Goal: Information Seeking & Learning: Learn about a topic

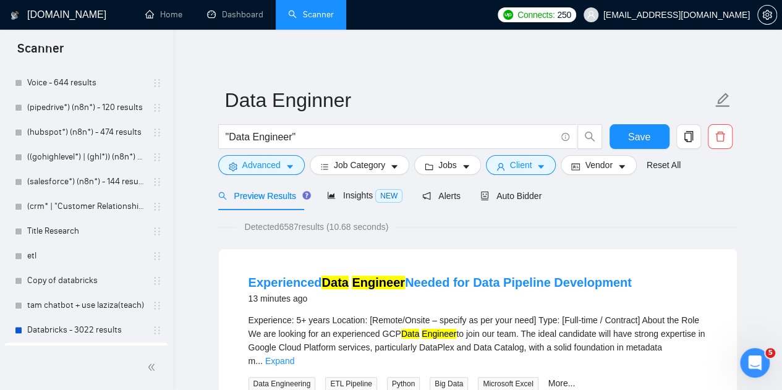
scroll to position [845, 0]
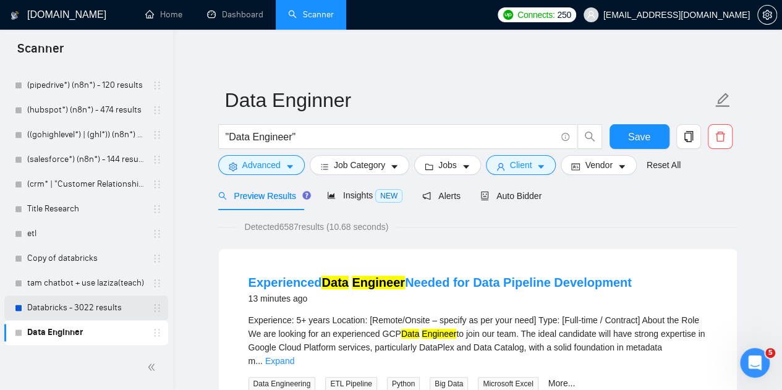
click at [70, 306] on link "Databricks - 3022 results" at bounding box center [85, 307] width 117 height 25
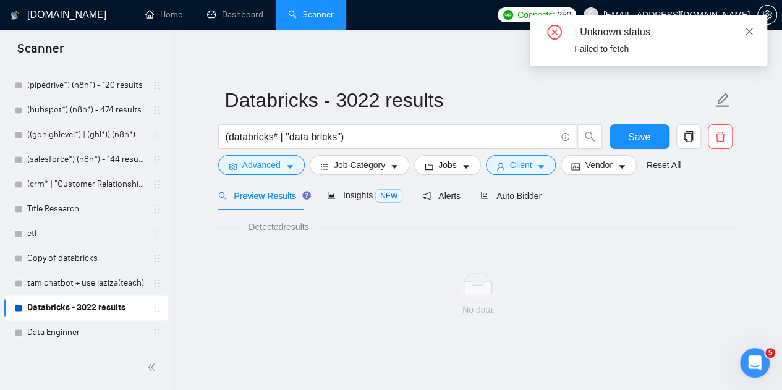
click at [748, 35] on icon "close" at bounding box center [748, 31] width 9 height 9
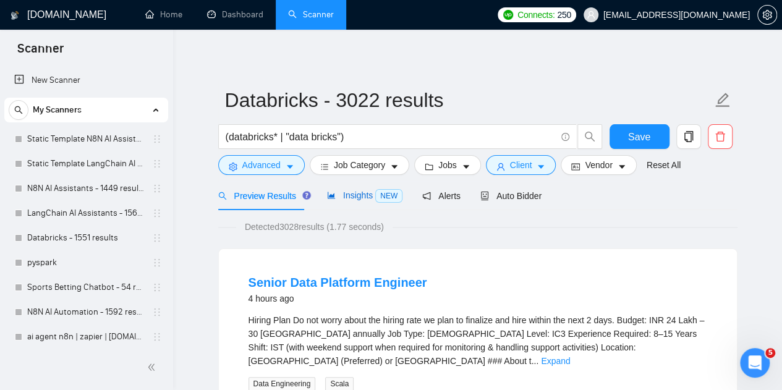
click at [370, 198] on span "Insights NEW" at bounding box center [364, 195] width 75 height 10
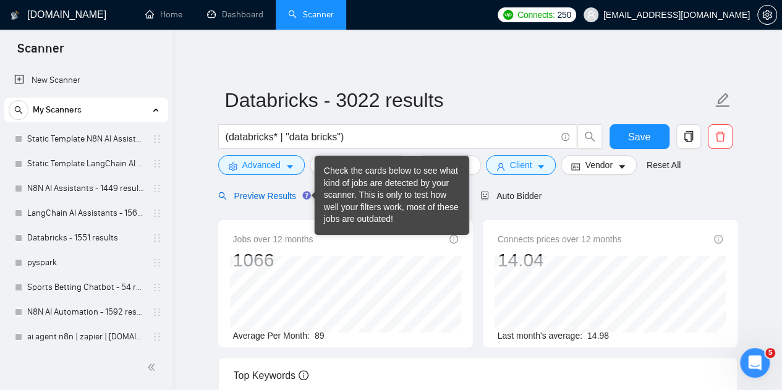
click at [270, 195] on span "Preview Results" at bounding box center [262, 196] width 89 height 10
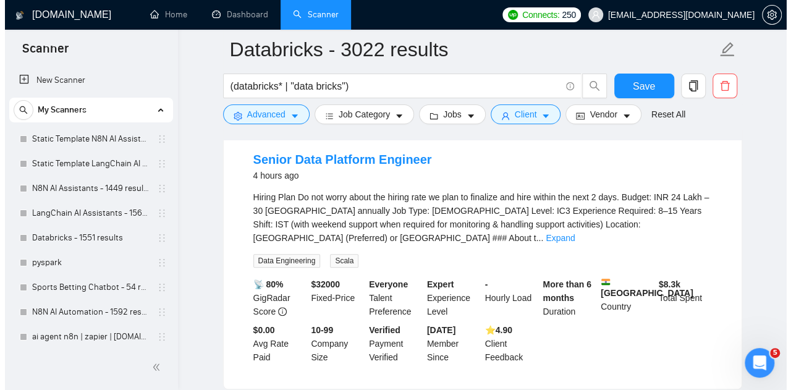
scroll to position [131, 0]
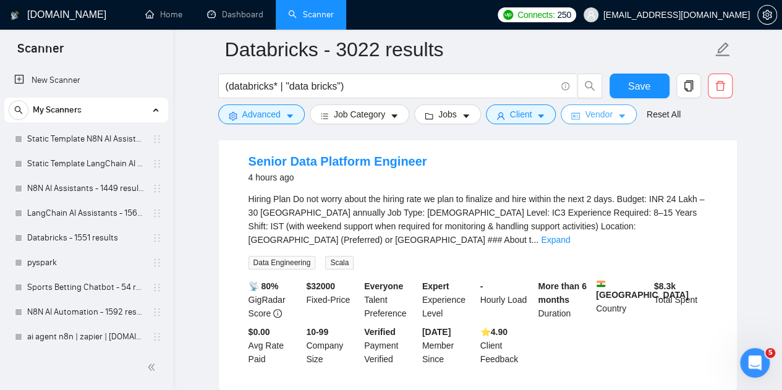
click at [617, 115] on icon "caret-down" at bounding box center [621, 116] width 9 height 9
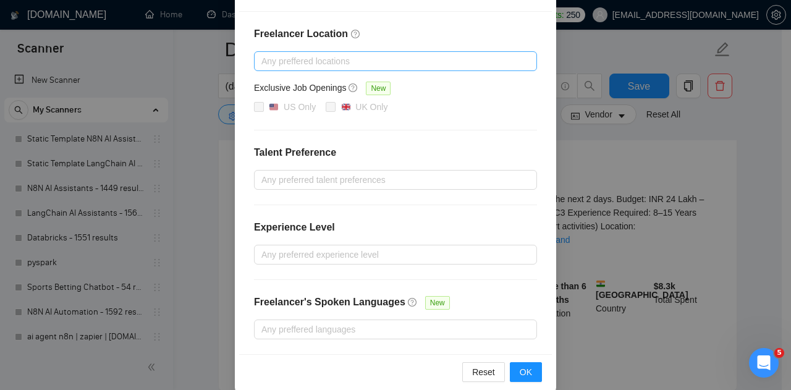
scroll to position [169, 0]
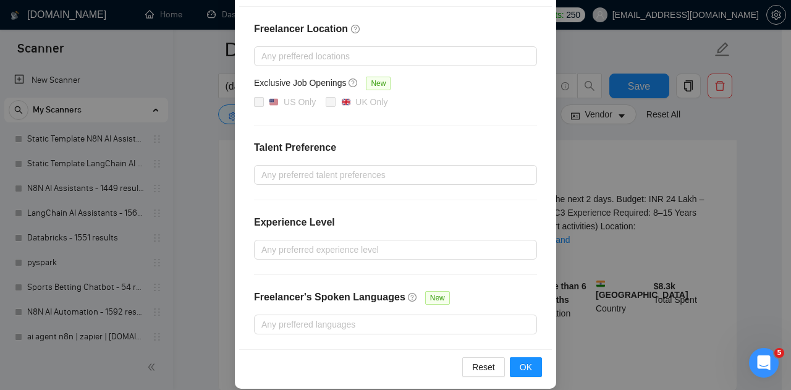
click at [649, 187] on div "Vendor Preferences Freelancer Location Any preffered locations Exclusive Job Op…" at bounding box center [395, 195] width 791 height 390
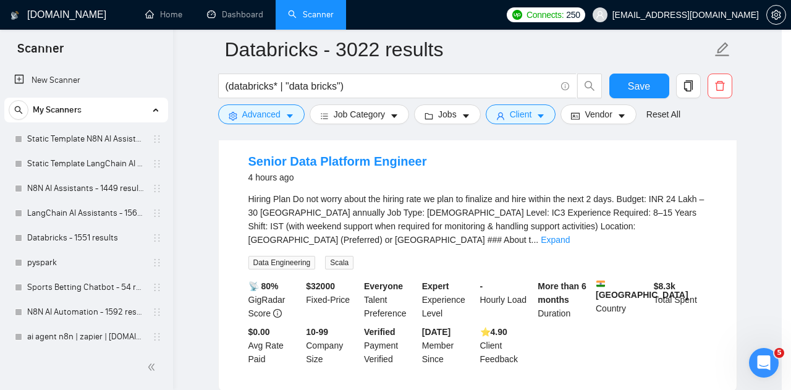
scroll to position [117, 0]
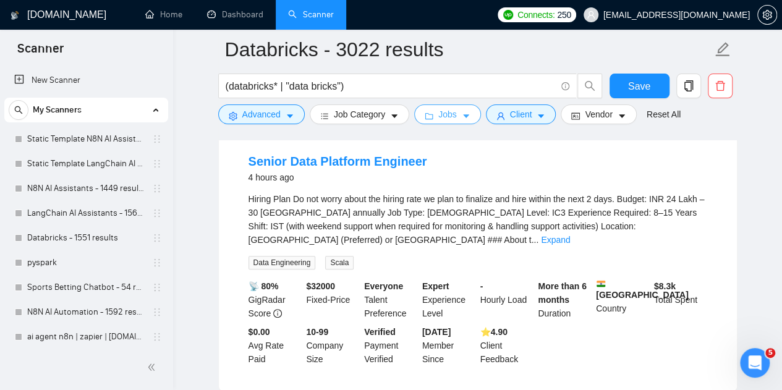
click at [447, 120] on span "Jobs" at bounding box center [447, 115] width 19 height 14
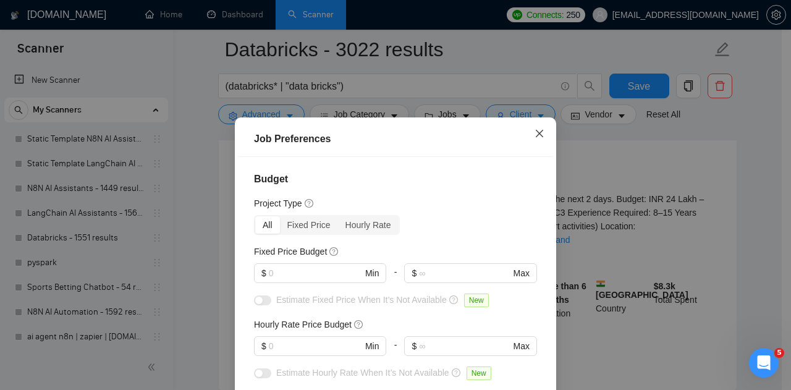
click at [541, 133] on span "Close" at bounding box center [539, 133] width 33 height 33
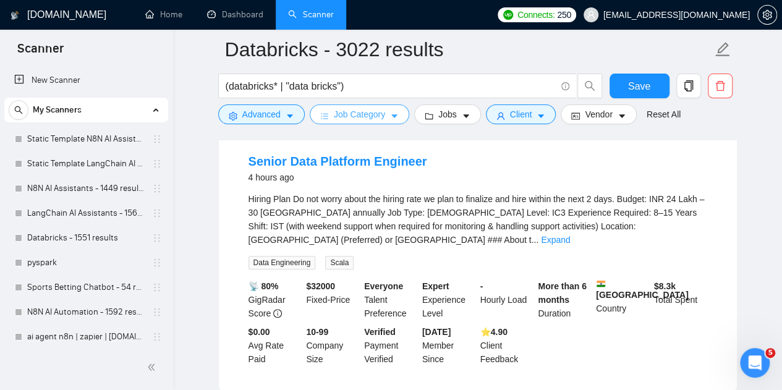
click at [355, 112] on span "Job Category" at bounding box center [359, 115] width 51 height 14
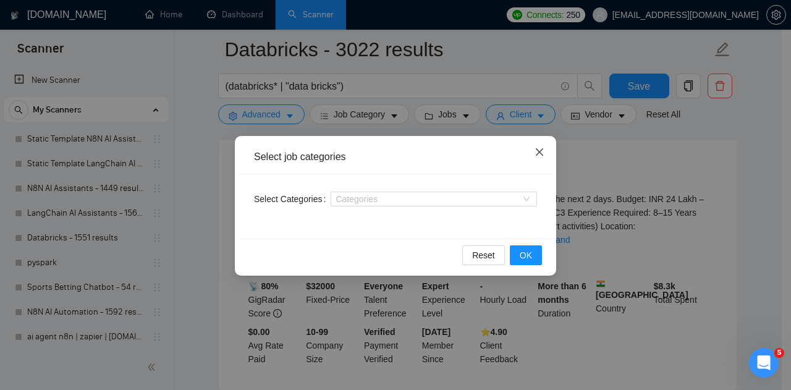
click at [541, 150] on icon "close" at bounding box center [539, 152] width 10 height 10
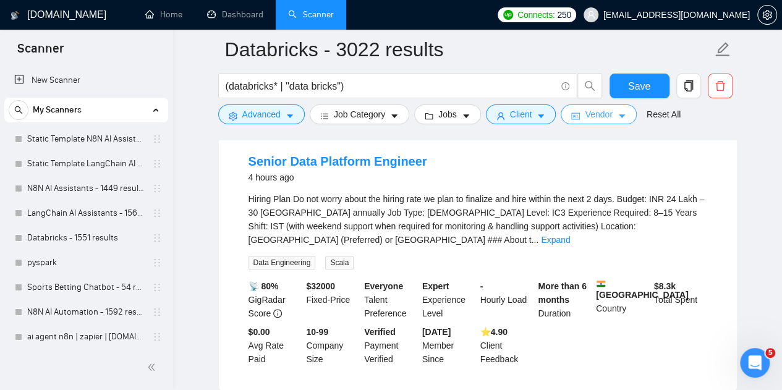
click at [601, 112] on span "Vendor" at bounding box center [597, 115] width 27 height 14
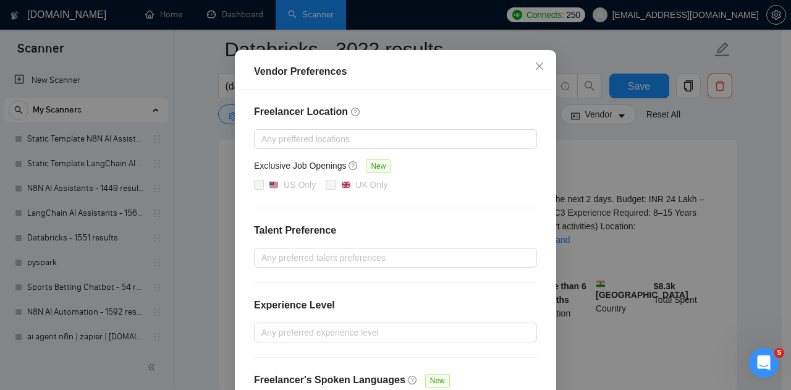
scroll to position [85, 0]
click at [534, 70] on icon "close" at bounding box center [539, 67] width 10 height 10
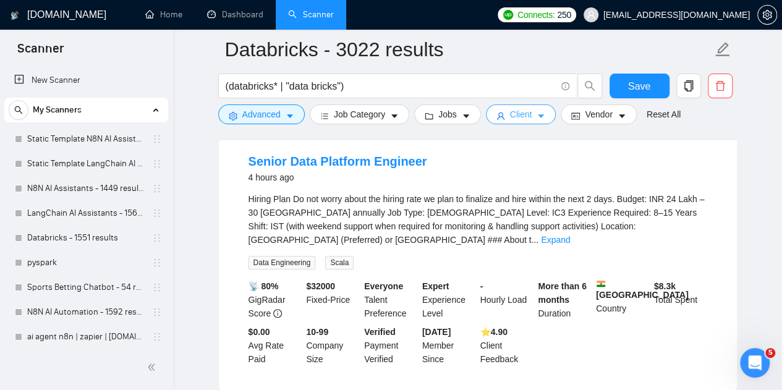
click at [513, 116] on span "Client" at bounding box center [521, 115] width 22 height 14
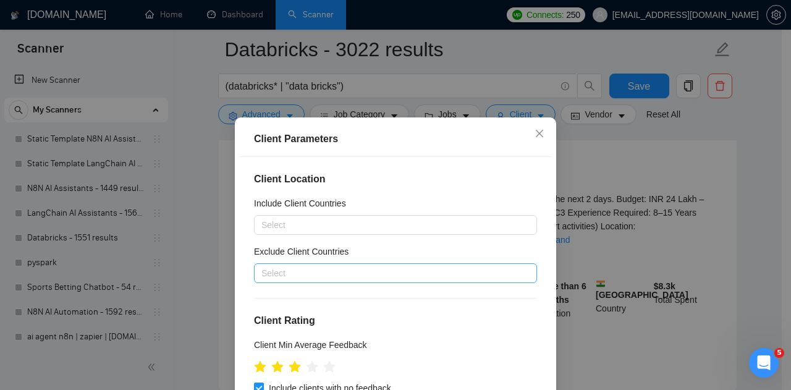
click at [283, 275] on div at bounding box center [389, 273] width 264 height 15
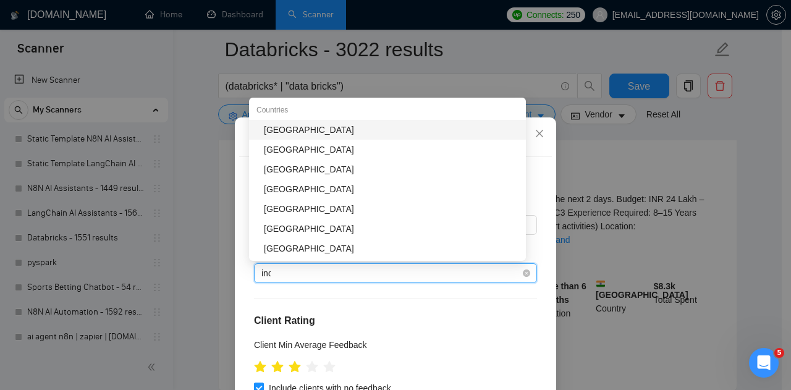
type input "india"
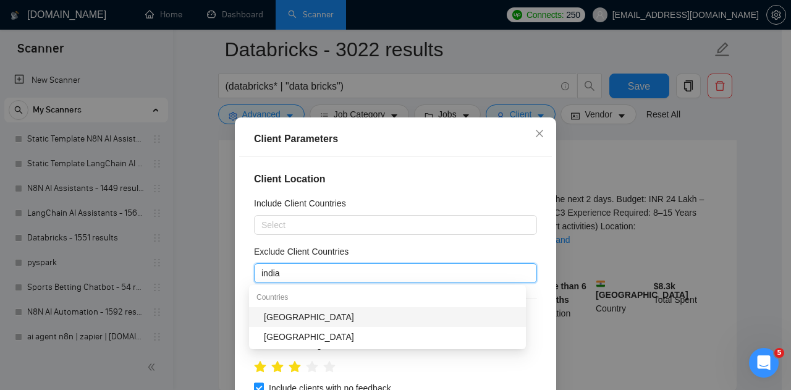
click at [295, 313] on div "[GEOGRAPHIC_DATA]" at bounding box center [391, 317] width 255 height 14
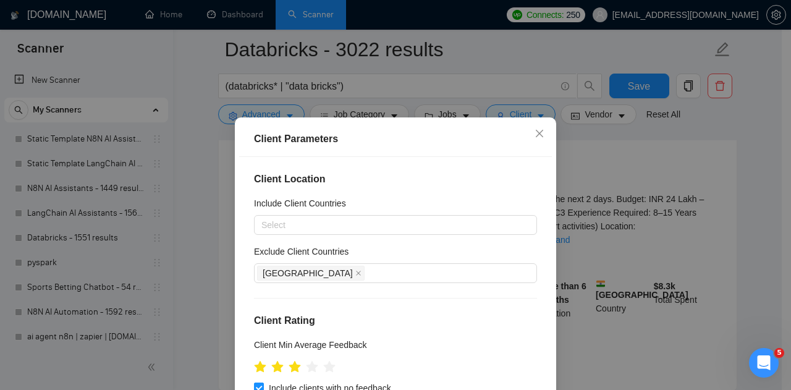
click at [521, 308] on div "Client Location Include Client Countries Select Exclude Client Countries India …" at bounding box center [395, 293] width 313 height 273
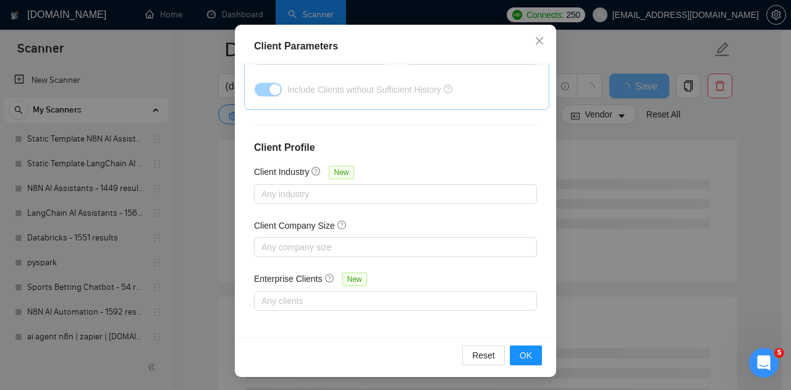
scroll to position [94, 0]
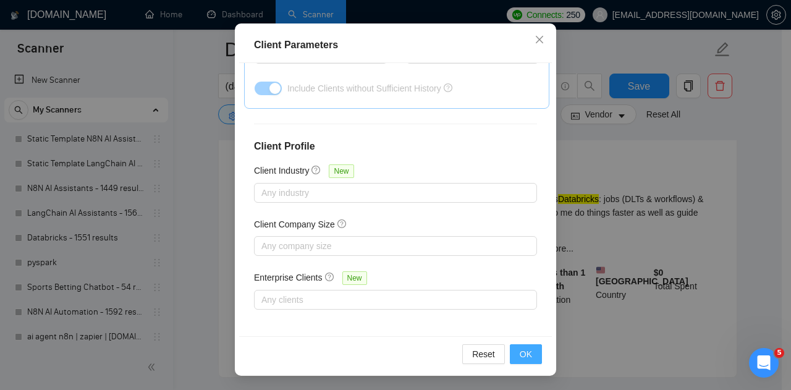
click at [526, 352] on span "OK" at bounding box center [526, 354] width 12 height 14
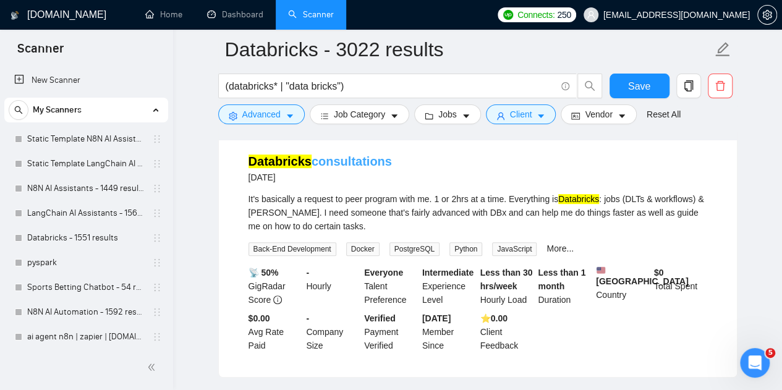
drag, startPoint x: 397, startPoint y: 160, endPoint x: 313, endPoint y: 166, distance: 84.2
click at [313, 166] on div "Databricks consultations 2 days ago" at bounding box center [477, 169] width 458 height 32
copy link "consultations"
click at [273, 120] on span "Advanced" at bounding box center [261, 115] width 38 height 14
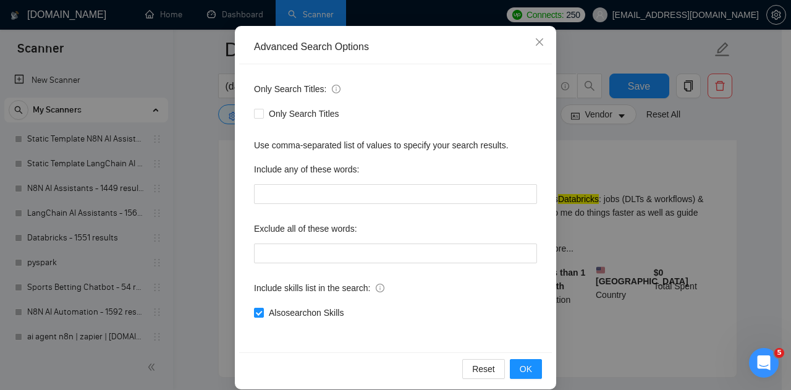
scroll to position [111, 0]
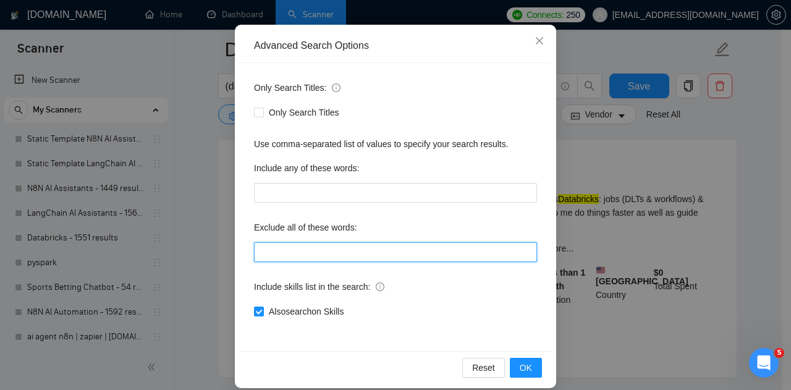
click at [293, 252] on input "text" at bounding box center [395, 252] width 283 height 20
type input "consult*"
paste input "consult*"
type input "(consult*)"
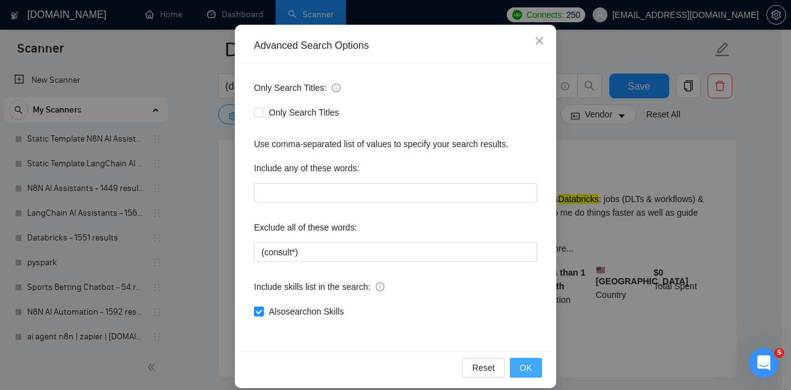
click at [524, 368] on span "OK" at bounding box center [526, 368] width 12 height 14
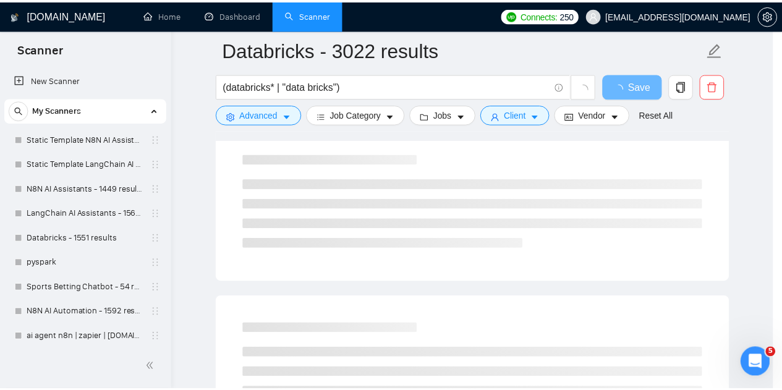
scroll to position [62, 0]
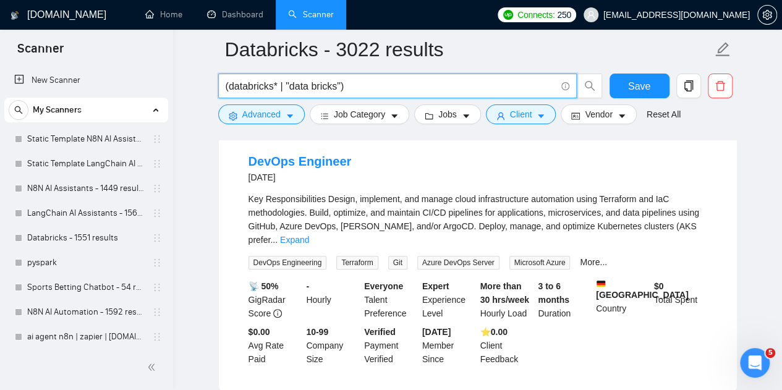
click at [363, 83] on input "(databricks* | "data bricks")" at bounding box center [391, 85] width 330 height 15
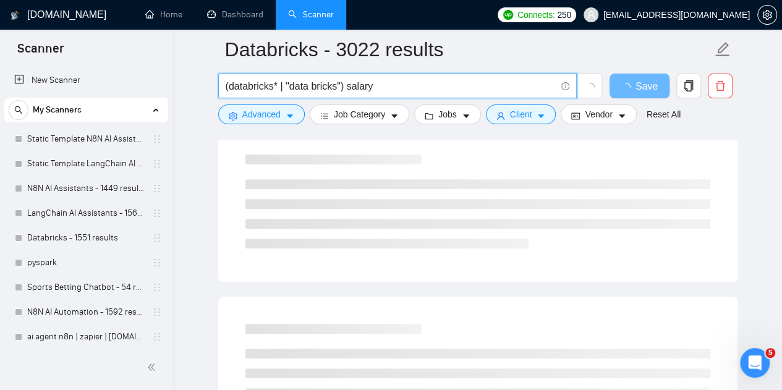
click at [732, 135] on div at bounding box center [477, 135] width 519 height 10
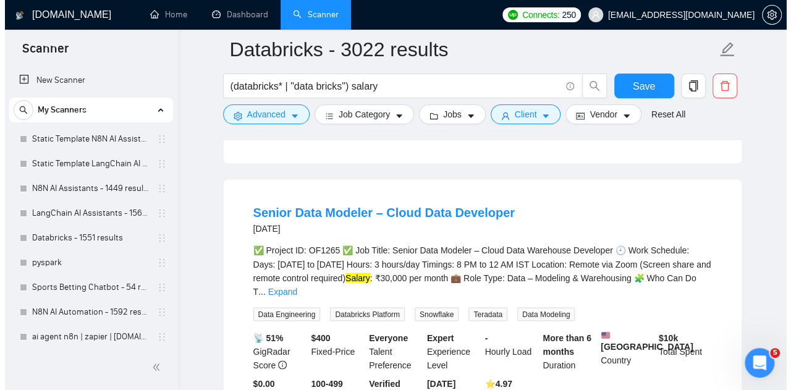
scroll to position [916, 0]
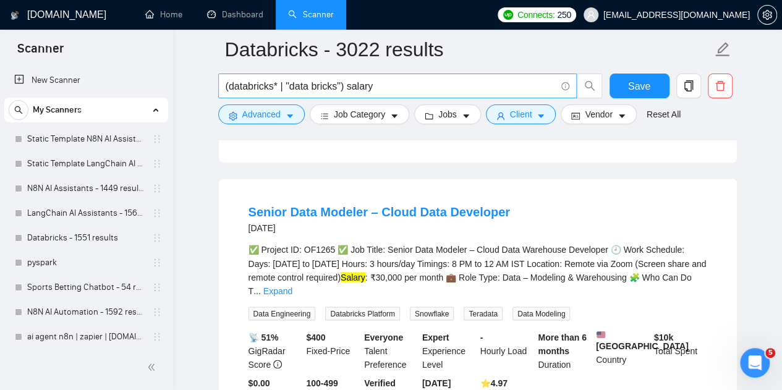
click at [407, 86] on input "(databricks* | "data bricks") salary" at bounding box center [391, 85] width 330 height 15
type input "(databricks* | "data bricks")"
click at [248, 118] on span "Advanced" at bounding box center [261, 115] width 38 height 14
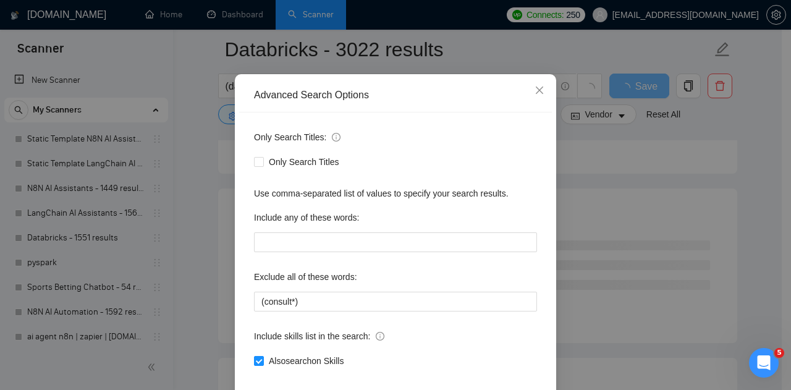
scroll to position [52, 0]
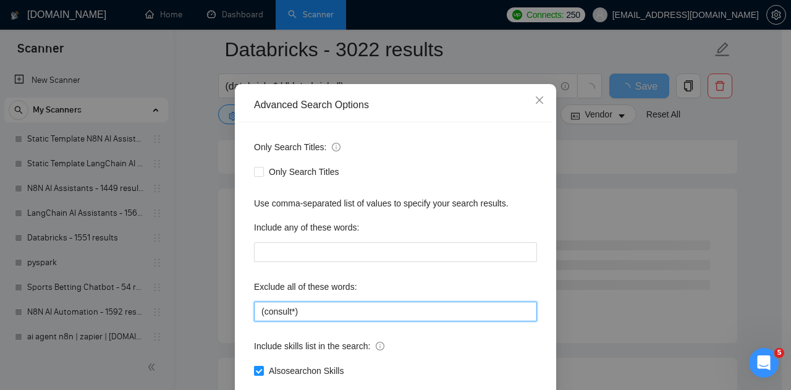
click at [388, 308] on input "(consult*)" at bounding box center [395, 312] width 283 height 20
paste input "salary"
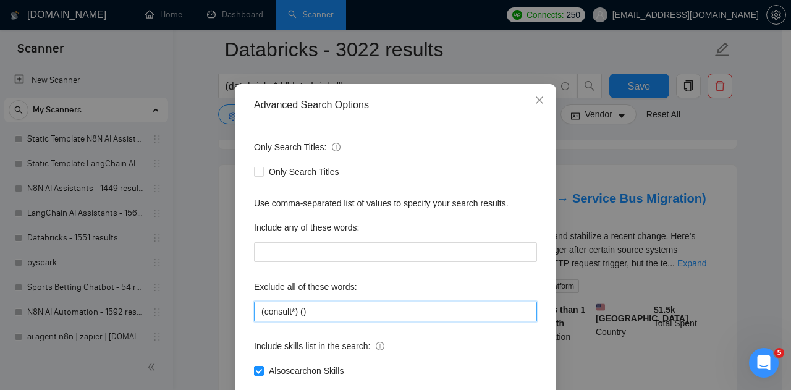
paste input "salary"
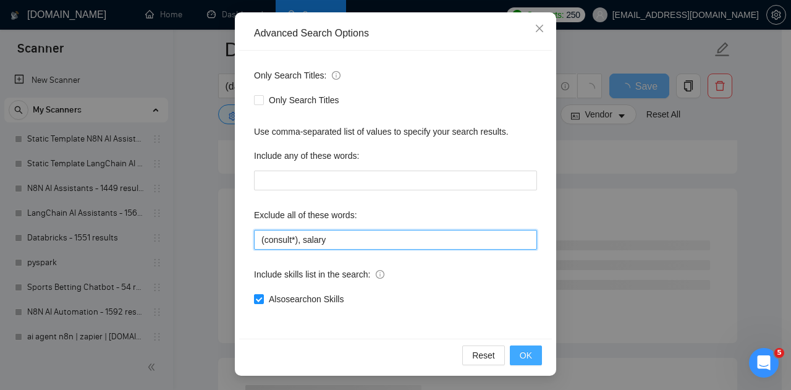
type input "(consult*), salary"
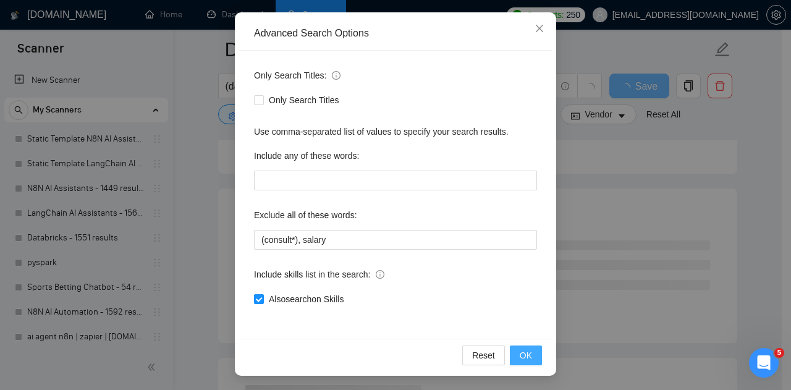
click at [528, 354] on button "OK" at bounding box center [526, 355] width 32 height 20
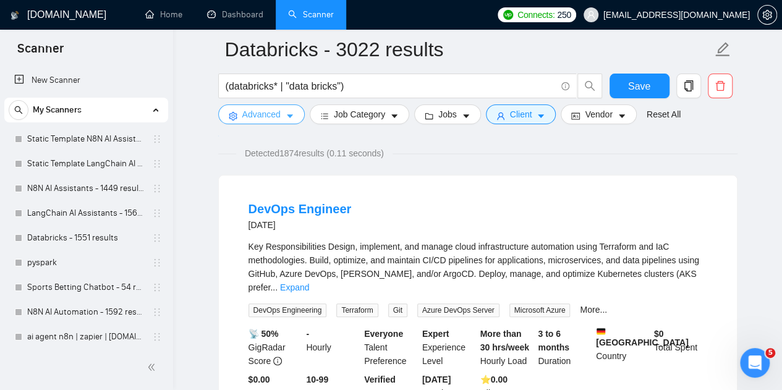
scroll to position [111, 0]
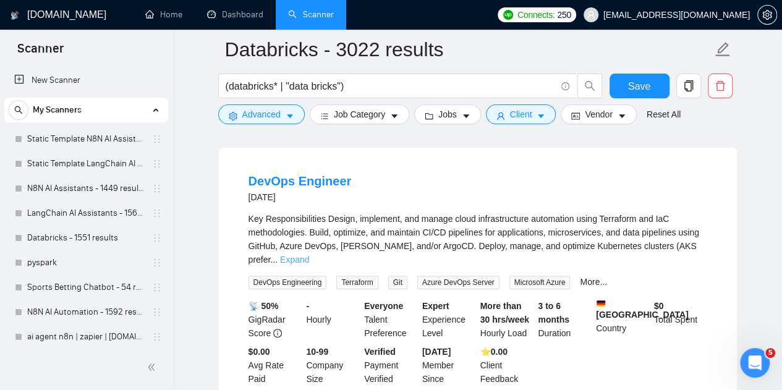
click at [309, 255] on link "Expand" at bounding box center [294, 260] width 29 height 10
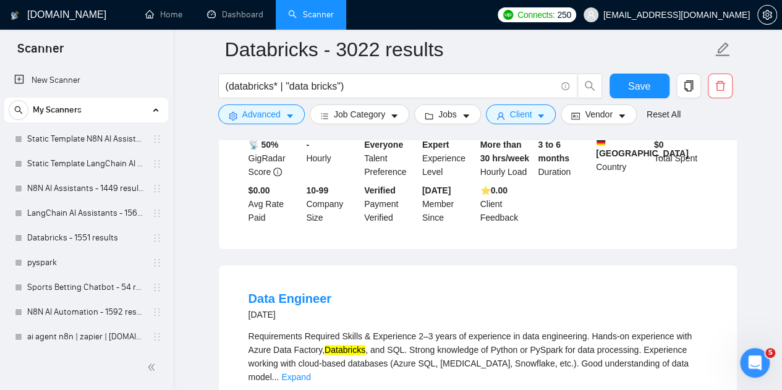
scroll to position [518, 0]
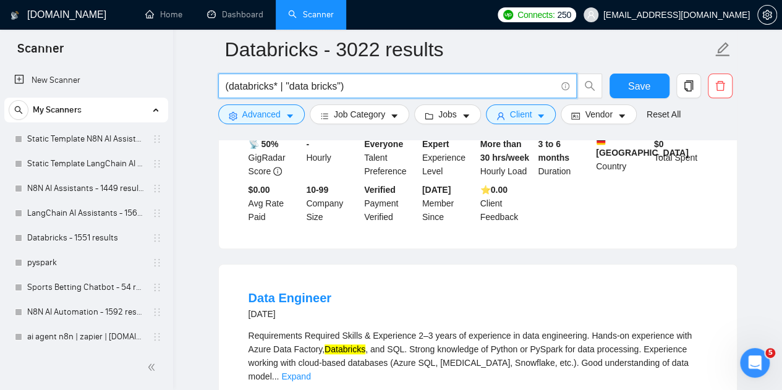
click at [377, 86] on input "(databricks* | "data bricks")" at bounding box center [391, 85] width 330 height 15
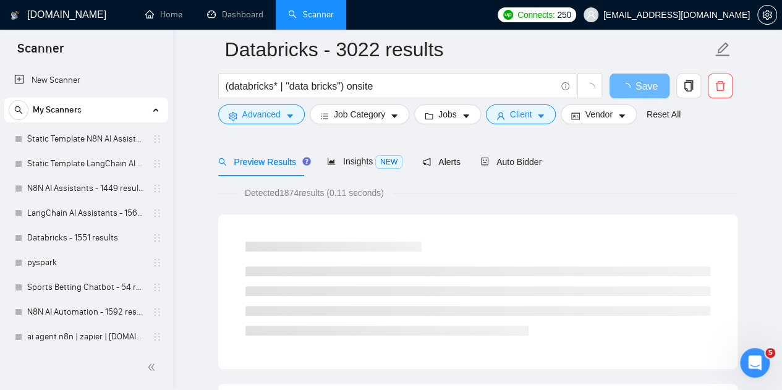
scroll to position [0, 0]
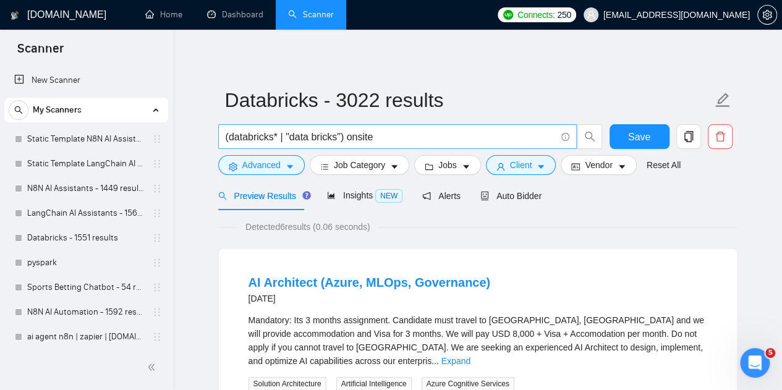
click at [358, 137] on input "(databricks* | "data bricks") onsite" at bounding box center [391, 136] width 330 height 15
paste input "-"
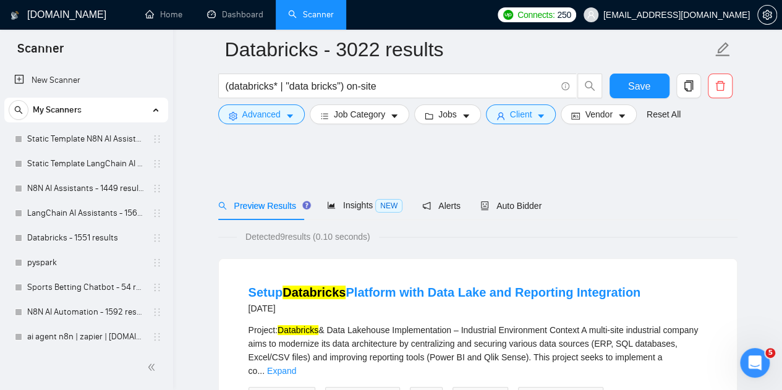
scroll to position [108, 0]
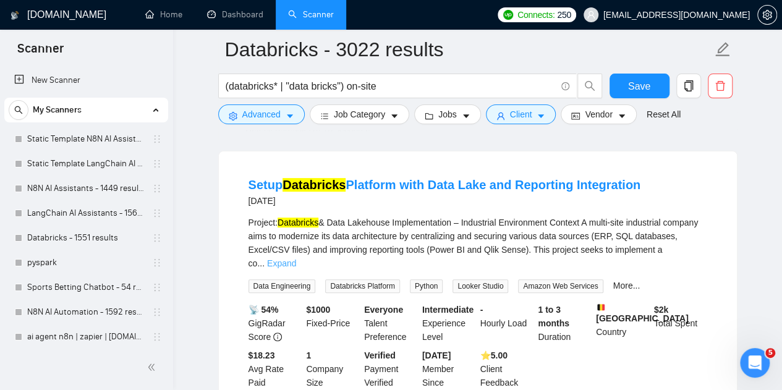
click at [296, 258] on link "Expand" at bounding box center [281, 263] width 29 height 10
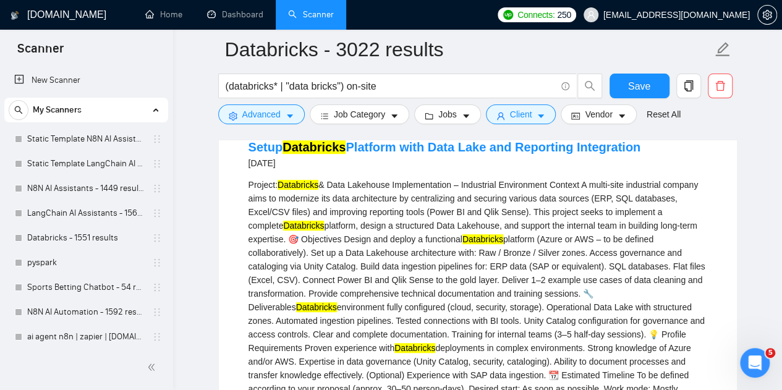
scroll to position [145, 0]
click at [508, 252] on div "Project: Databricks & Data Lakehouse Implementation – Industrial Environment Co…" at bounding box center [477, 315] width 458 height 272
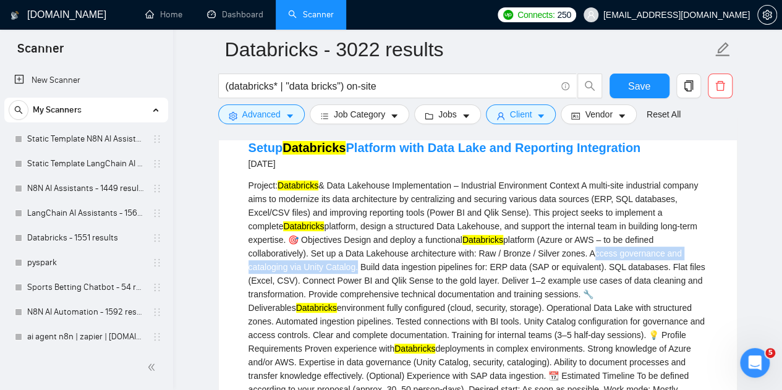
drag, startPoint x: 508, startPoint y: 252, endPoint x: 668, endPoint y: 250, distance: 160.6
click at [668, 250] on div "Project: Databricks & Data Lakehouse Implementation – Industrial Environment Co…" at bounding box center [477, 315] width 458 height 272
click at [256, 272] on div "Project: Databricks & Data Lakehouse Implementation – Industrial Environment Co…" at bounding box center [477, 315] width 458 height 272
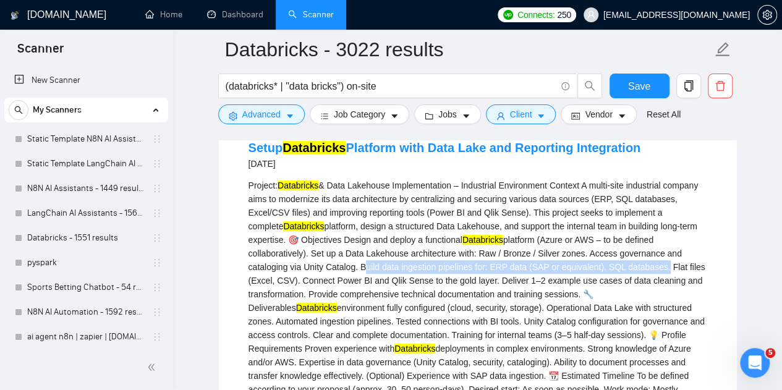
drag, startPoint x: 256, startPoint y: 272, endPoint x: 520, endPoint y: 270, distance: 263.8
click at [520, 270] on div "Project: Databricks & Data Lakehouse Implementation – Industrial Environment Co…" at bounding box center [477, 315] width 458 height 272
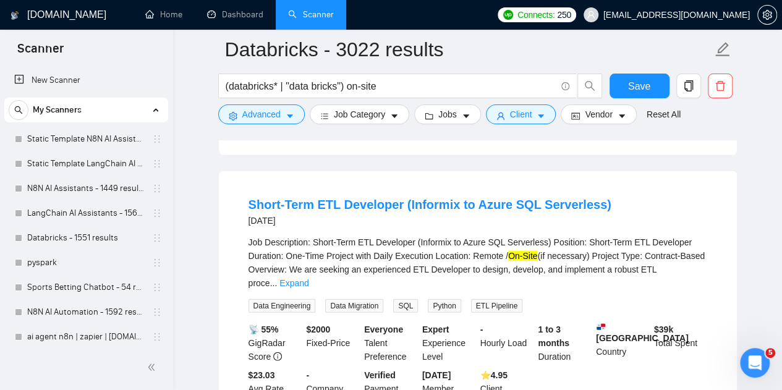
scroll to position [1446, 0]
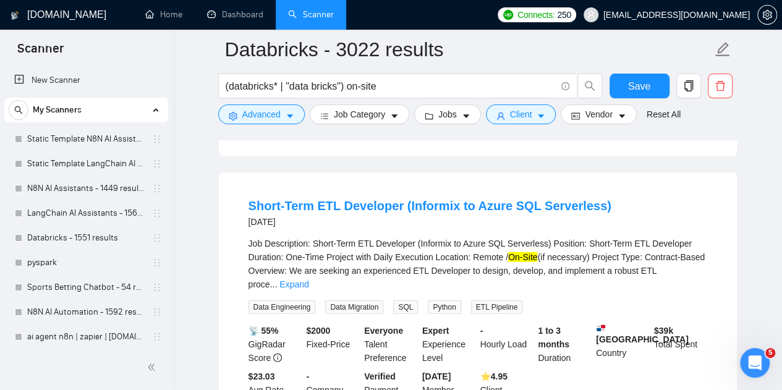
click at [236, 187] on li "Short-Term ETL Developer (Informix to Azure SQL Serverless) 6 months ago Job De…" at bounding box center [478, 303] width 488 height 233
drag, startPoint x: 236, startPoint y: 165, endPoint x: 298, endPoint y: 168, distance: 61.9
click at [298, 187] on li "Short-Term ETL Developer (Informix to Azure SQL Serverless) 6 months ago Job De…" at bounding box center [478, 303] width 488 height 233
copy link "Short-Term"
click at [347, 90] on input "(databricks* | "data bricks") on-site" at bounding box center [391, 85] width 330 height 15
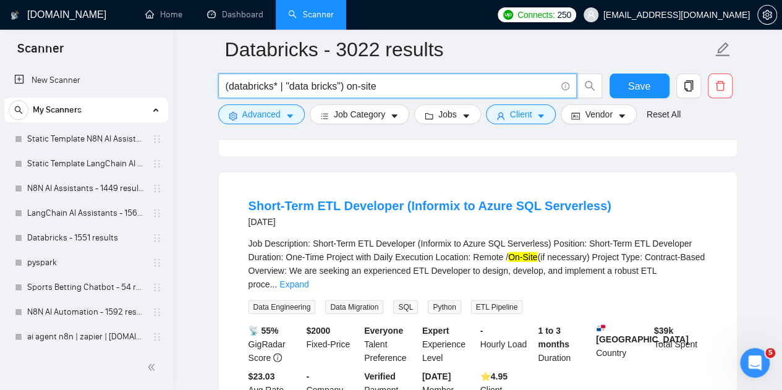
paste input "Short-Term"
type input "(databricks* | "data bricks") Short-Term"
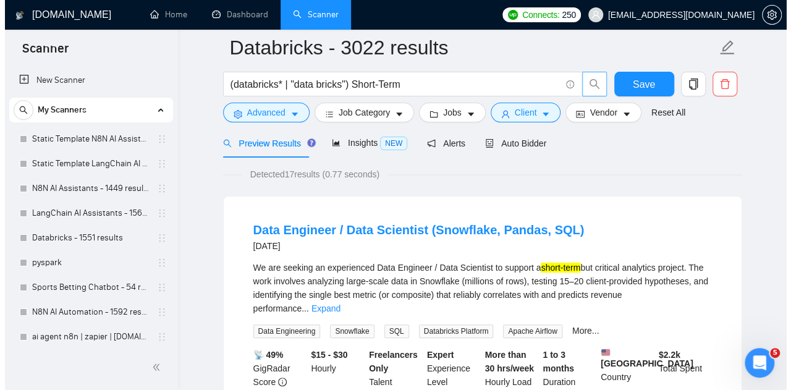
scroll to position [79, 0]
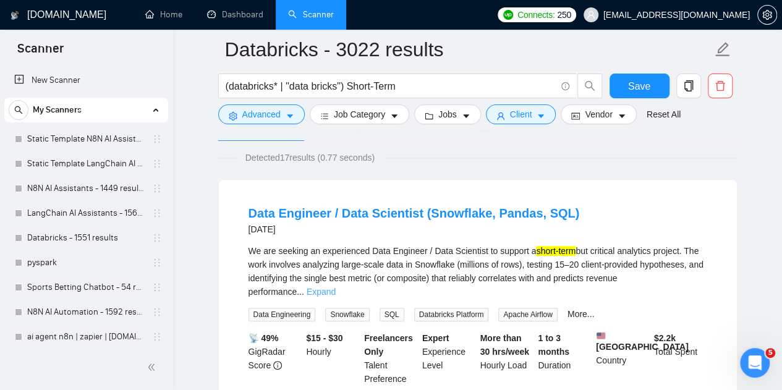
click at [335, 287] on link "Expand" at bounding box center [320, 292] width 29 height 10
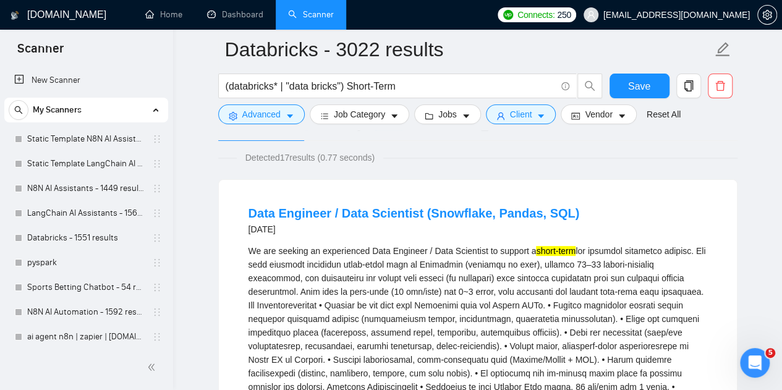
click at [426, 266] on div "We are seeking an experienced Data Engineer / Data Scientist to support a short…" at bounding box center [477, 386] width 458 height 285
copy div "Snowflake"
click at [261, 117] on span "Advanced" at bounding box center [261, 115] width 38 height 14
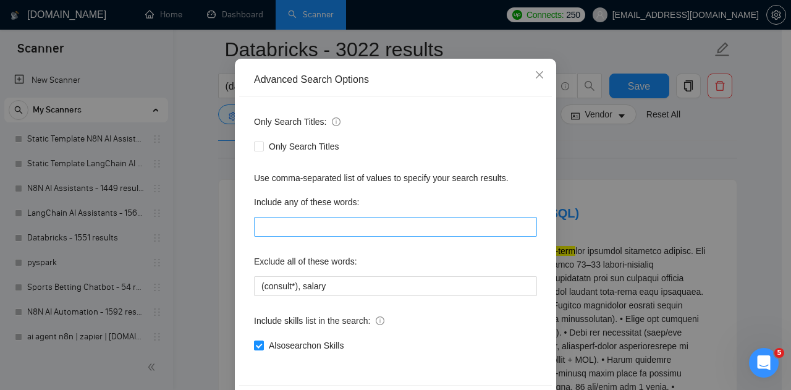
scroll to position [78, 0]
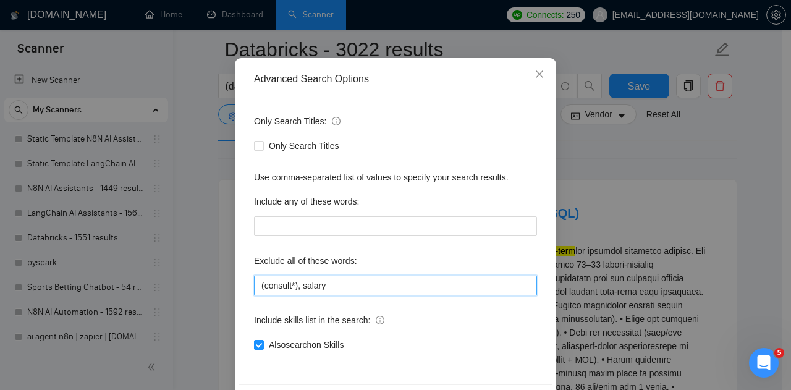
click at [404, 284] on input "(consult*), salary" at bounding box center [395, 286] width 283 height 20
paste input "Snowflake"
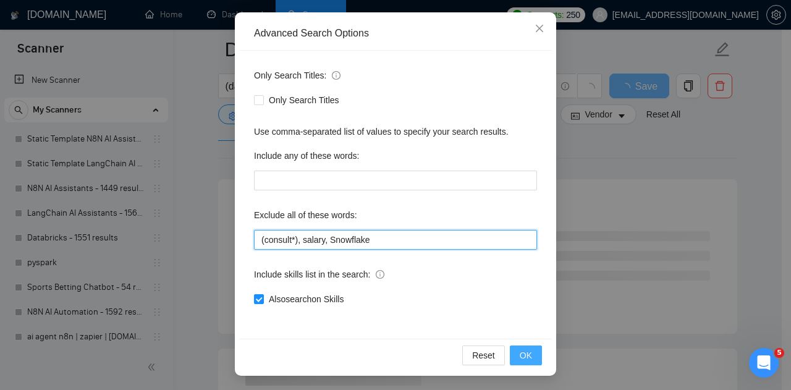
type input "(consult*), salary, Snowflake"
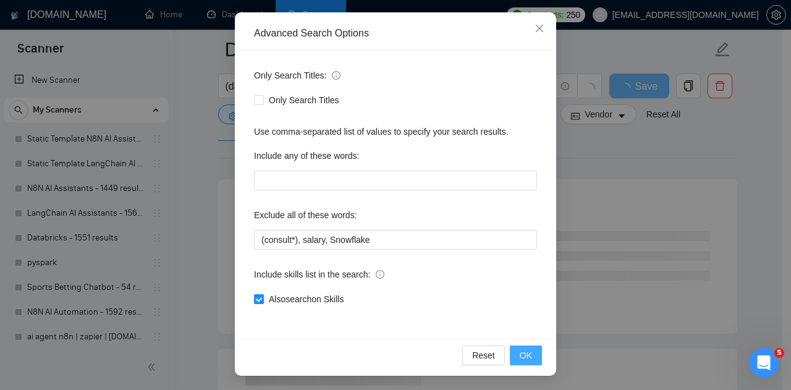
click at [520, 357] on span "OK" at bounding box center [526, 355] width 12 height 14
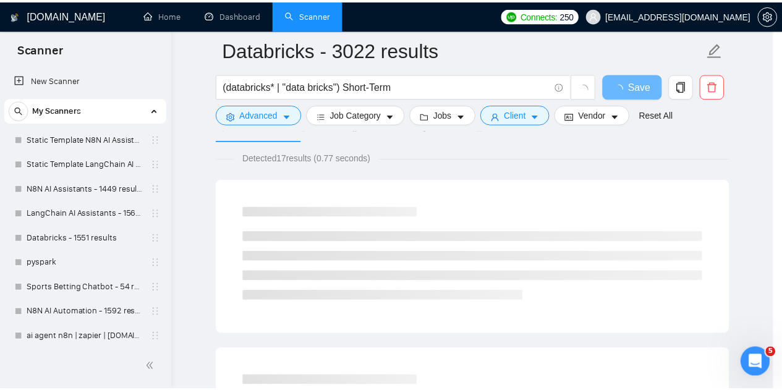
scroll to position [62, 0]
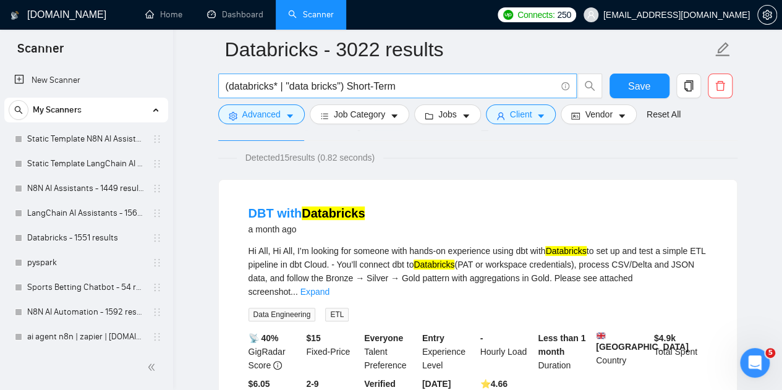
click at [358, 87] on input "(databricks* | "data bricks") Short-Term" at bounding box center [391, 85] width 330 height 15
drag, startPoint x: 358, startPoint y: 87, endPoint x: 414, endPoint y: 92, distance: 55.8
click at [414, 92] on input "(databricks* | "data bricks") Short-Term" at bounding box center [391, 85] width 330 height 15
click at [329, 287] on link "Expand" at bounding box center [314, 292] width 29 height 10
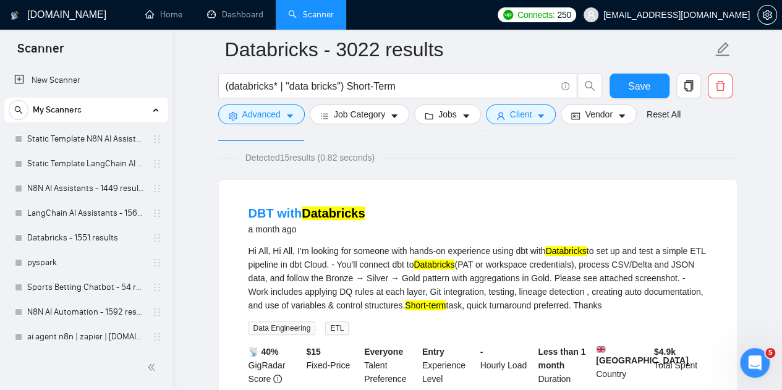
click at [266, 291] on div "Hi All, Hi All, I’m looking for someone with hands-on experience using dbt with…" at bounding box center [477, 278] width 458 height 68
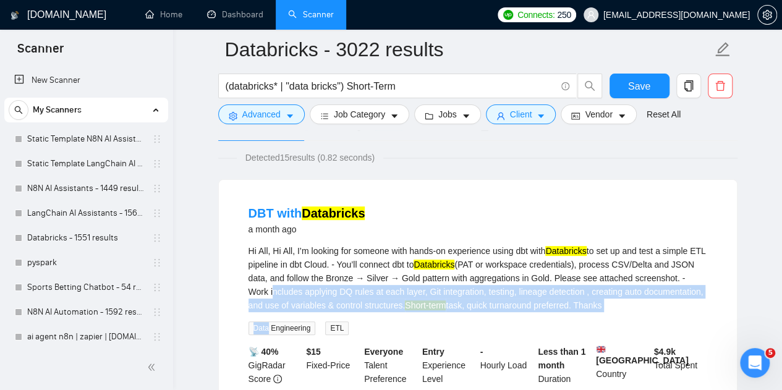
drag, startPoint x: 266, startPoint y: 291, endPoint x: 328, endPoint y: 313, distance: 66.2
click at [328, 313] on div "Hi All, Hi All, I’m looking for someone with hands-on experience using dbt with…" at bounding box center [477, 289] width 458 height 91
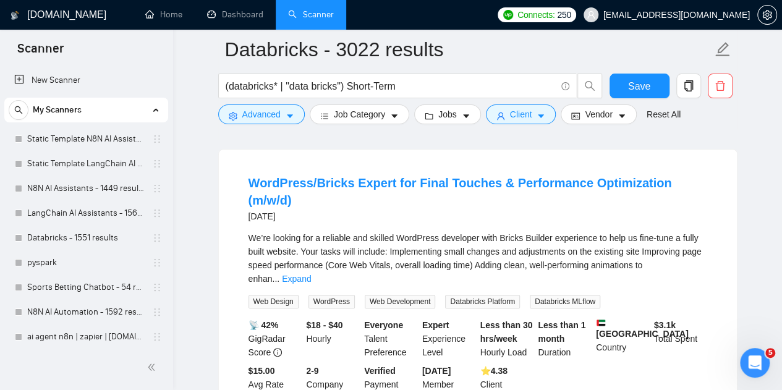
scroll to position [413, 0]
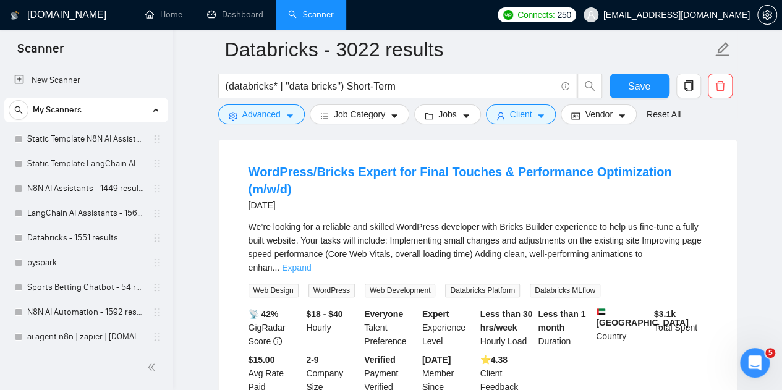
click at [311, 263] on link "Expand" at bounding box center [296, 268] width 29 height 10
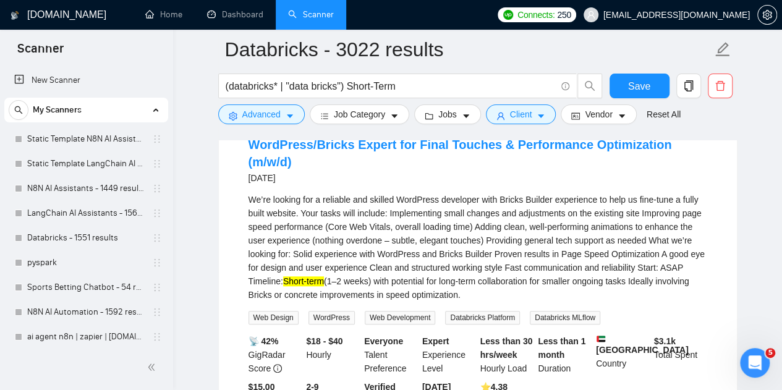
scroll to position [441, 0]
click at [344, 83] on input "(databricks* | "data bricks") Short-Term" at bounding box center [391, 85] width 330 height 15
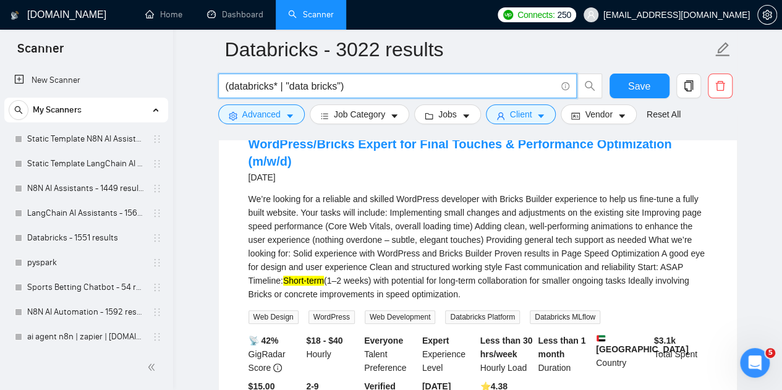
type input "(databricks* | "data bricks")"
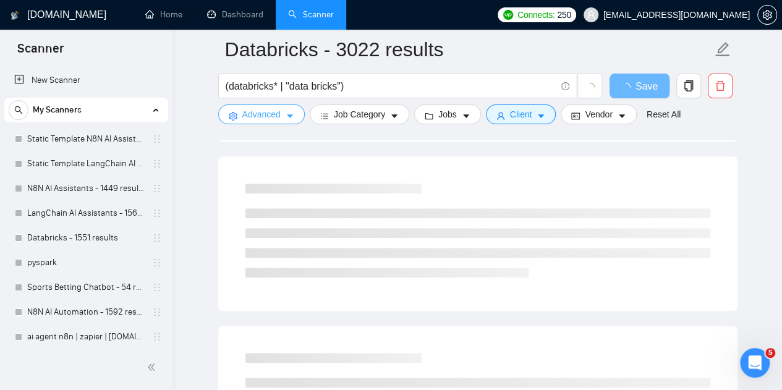
click at [257, 120] on span "Advanced" at bounding box center [261, 115] width 38 height 14
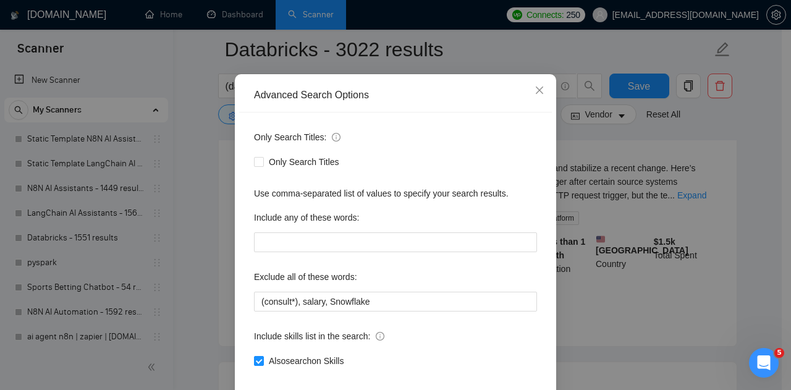
click at [217, 187] on div "Advanced Search Options Only Search Titles: Only Search Titles Use comma-separa…" at bounding box center [395, 195] width 791 height 390
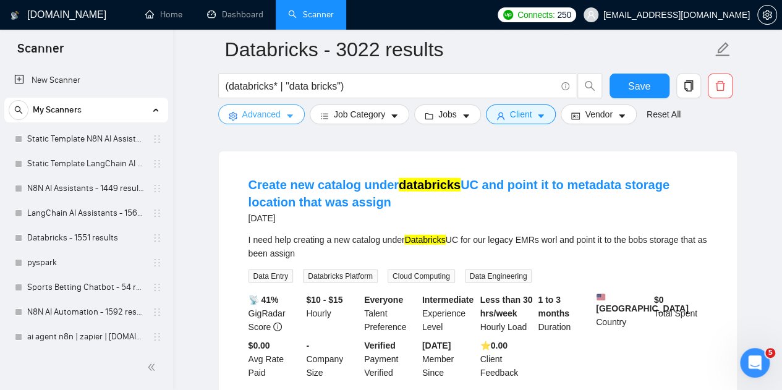
scroll to position [1438, 0]
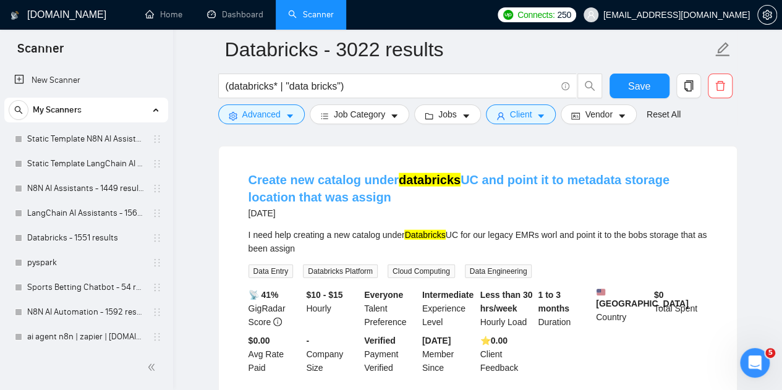
click at [339, 173] on link "Create new catalog under databricks UC and point it to metadata storage locatio…" at bounding box center [458, 188] width 421 height 31
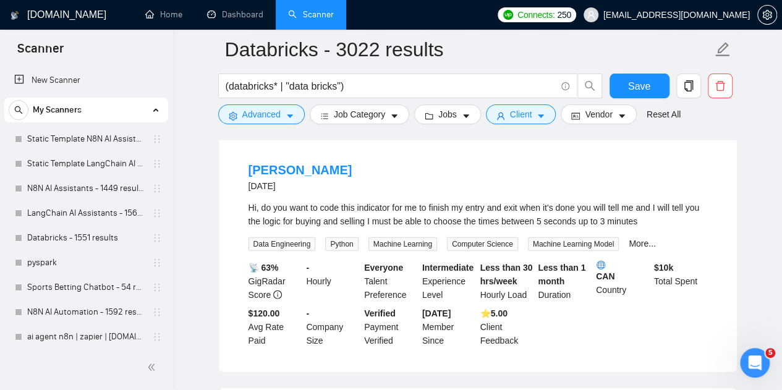
scroll to position [1713, 0]
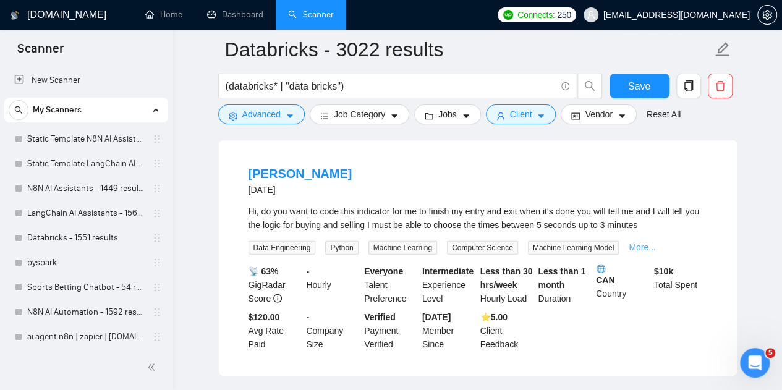
click at [635, 242] on link "More..." at bounding box center [641, 247] width 27 height 10
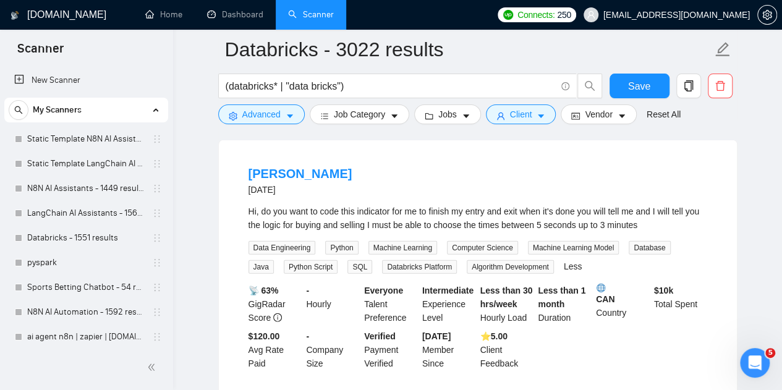
click at [270, 205] on div "Hi, do you want to code this indicator for me to finish my entry and exit when …" at bounding box center [477, 218] width 458 height 27
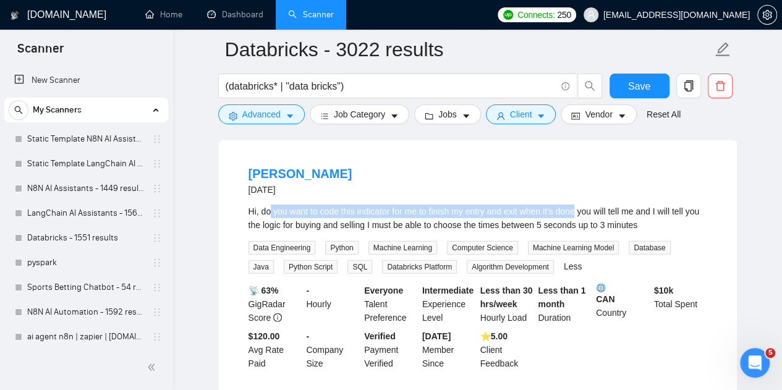
drag, startPoint x: 270, startPoint y: 198, endPoint x: 580, endPoint y: 201, distance: 310.2
click at [580, 205] on div "Hi, do you want to code this indicator for me to finish my entry and exit when …" at bounding box center [477, 218] width 458 height 27
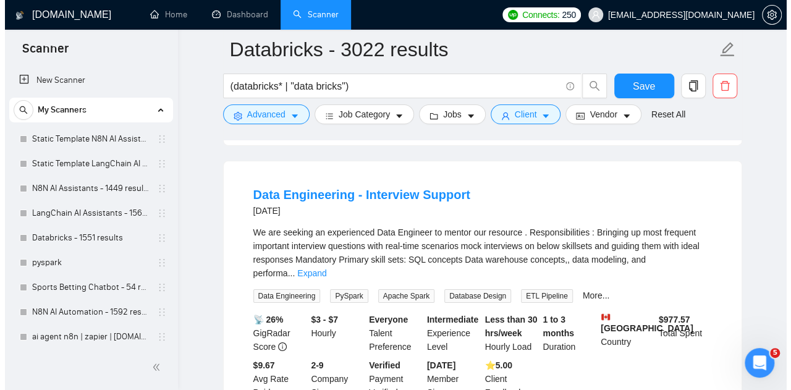
scroll to position [1963, 0]
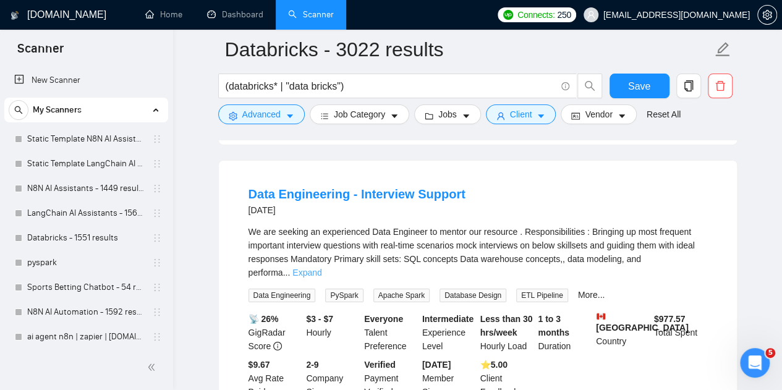
click at [321, 268] on link "Expand" at bounding box center [306, 273] width 29 height 10
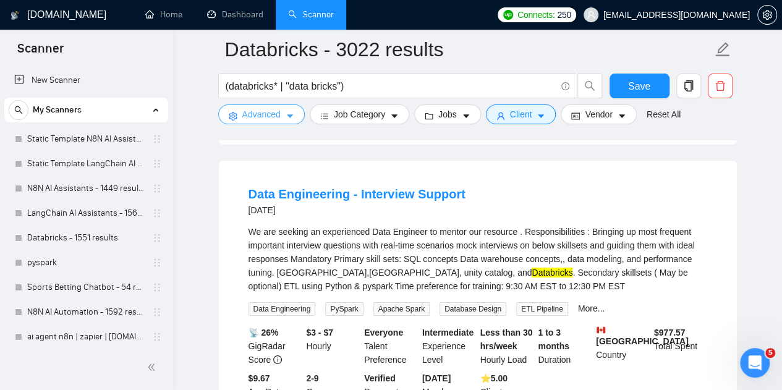
click at [235, 117] on icon "setting" at bounding box center [233, 116] width 8 height 9
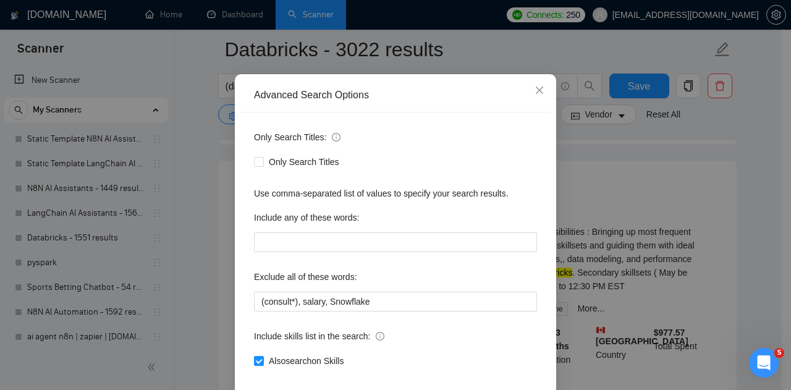
scroll to position [124, 0]
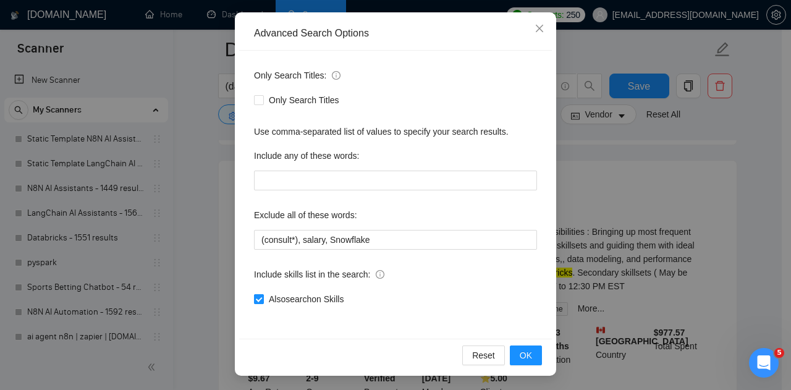
click at [319, 302] on span "Also search on Skills" at bounding box center [306, 299] width 85 height 14
click at [263, 302] on input "Also search on Skills" at bounding box center [258, 298] width 9 height 9
checkbox input "false"
click at [525, 353] on span "OK" at bounding box center [526, 355] width 12 height 14
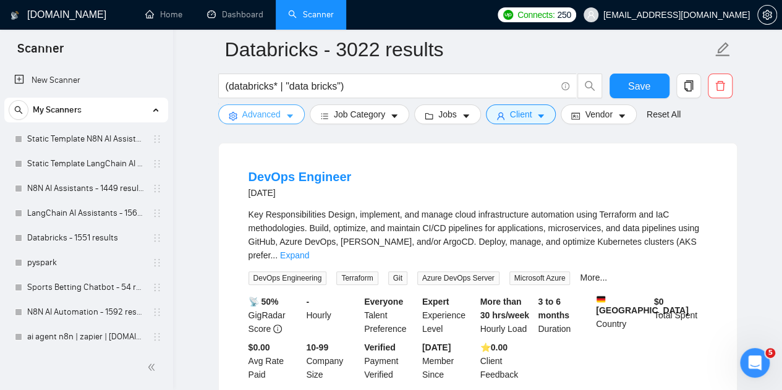
scroll to position [115, 0]
click at [309, 251] on link "Expand" at bounding box center [294, 256] width 29 height 10
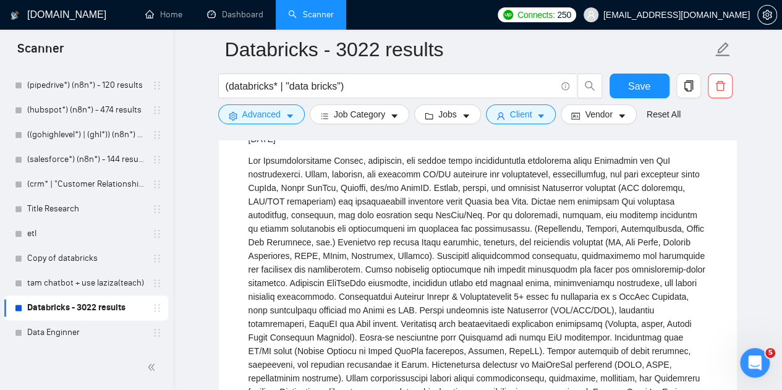
scroll to position [0, 0]
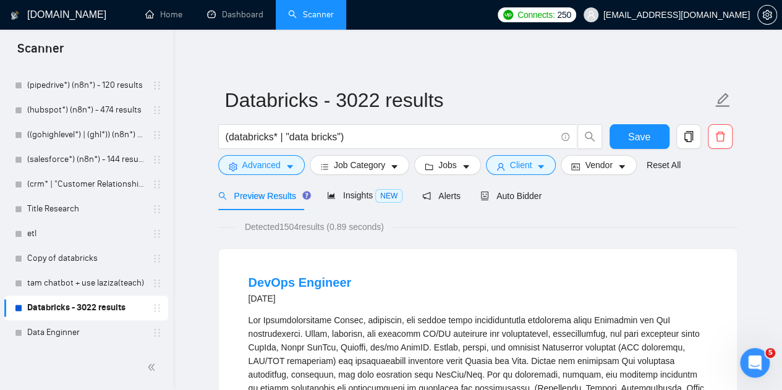
click at [287, 226] on span "Detected 1504 results (0.89 seconds)" at bounding box center [314, 227] width 156 height 14
drag, startPoint x: 287, startPoint y: 226, endPoint x: 311, endPoint y: 224, distance: 24.1
click at [311, 224] on span "Detected 1504 results (0.89 seconds)" at bounding box center [314, 227] width 156 height 14
copy span "1504 results"
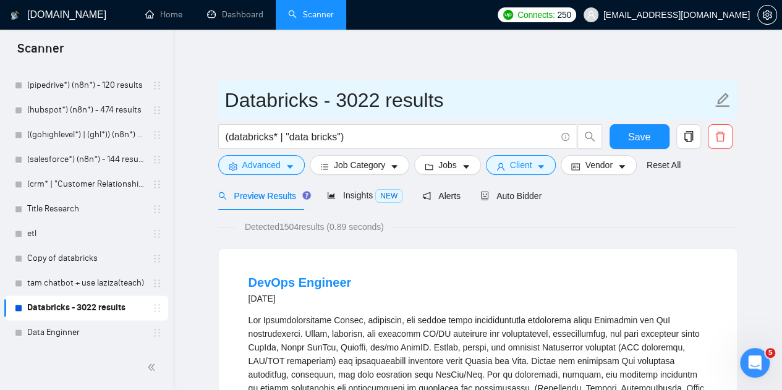
click at [368, 103] on input "Databricks - 3022 results" at bounding box center [468, 100] width 487 height 31
drag, startPoint x: 368, startPoint y: 103, endPoint x: 435, endPoint y: 97, distance: 67.6
click at [435, 97] on input "Databricks - 3022 results" at bounding box center [468, 100] width 487 height 31
paste input "1504"
type input "Databricks - 1504 results"
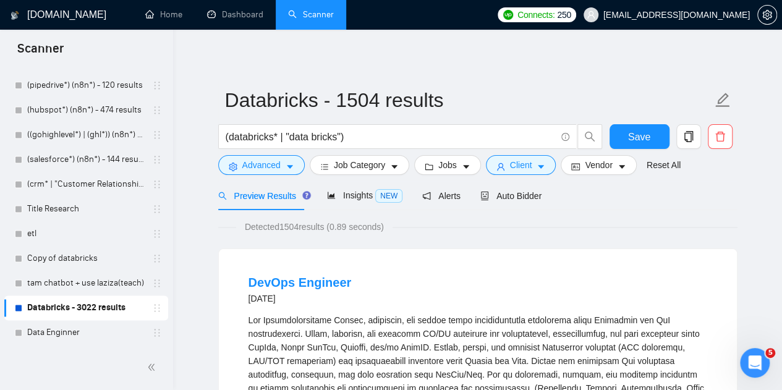
click at [641, 133] on span "Save" at bounding box center [639, 136] width 22 height 15
click at [265, 167] on span "Advanced" at bounding box center [261, 165] width 38 height 14
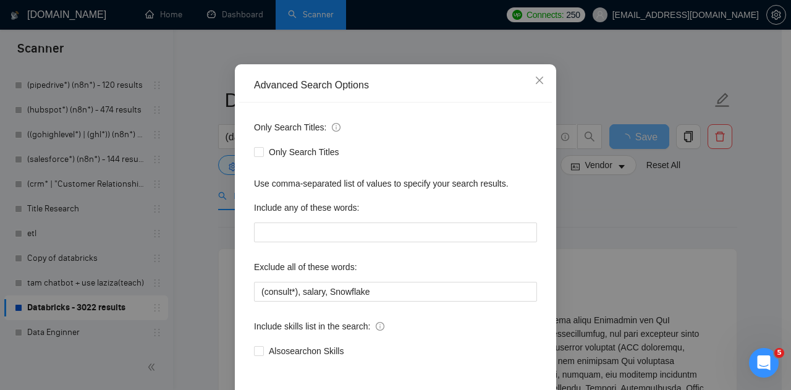
scroll to position [74, 0]
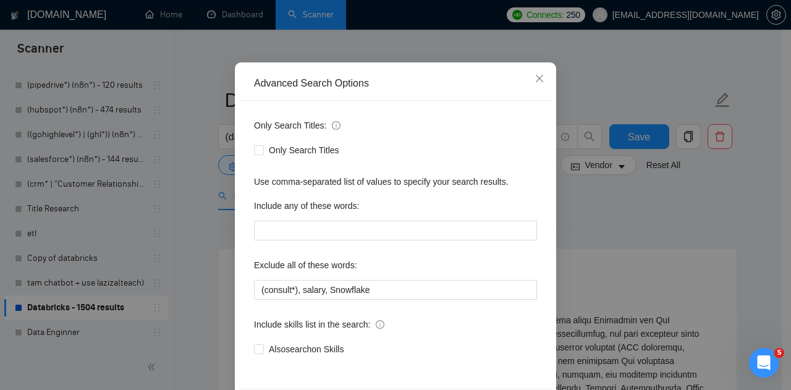
click at [211, 218] on div "Advanced Search Options Only Search Titles: Only Search Titles Use comma-separa…" at bounding box center [395, 195] width 791 height 390
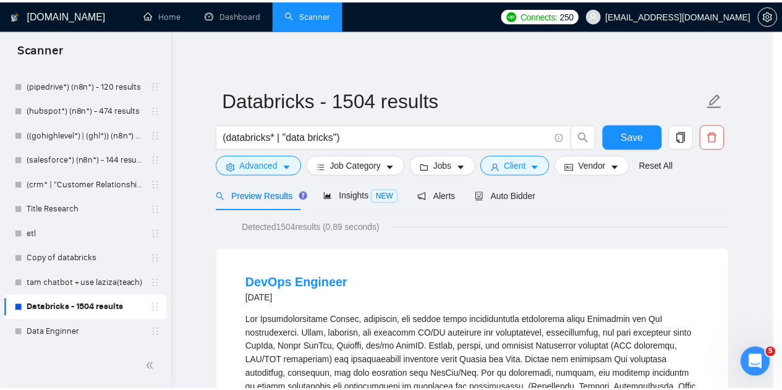
scroll to position [62, 0]
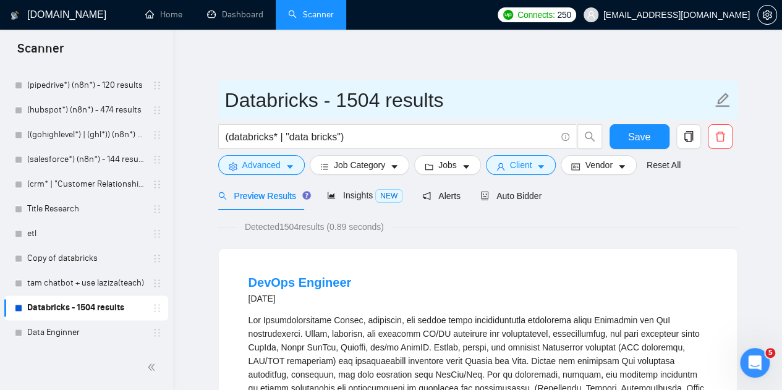
click at [252, 102] on input "Databricks - 1504 results" at bounding box center [468, 100] width 487 height 31
drag, startPoint x: 252, startPoint y: 102, endPoint x: 391, endPoint y: 106, distance: 139.1
click at [391, 106] on input "Databricks - 1504 results" at bounding box center [468, 100] width 487 height 31
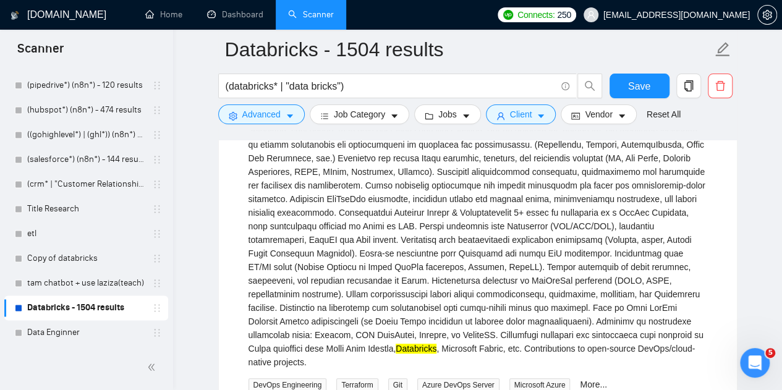
scroll to position [255, 0]
